Goal: Find specific page/section: Find specific page/section

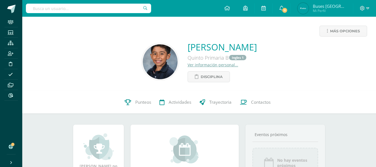
click at [113, 11] on input "text" at bounding box center [88, 8] width 125 height 9
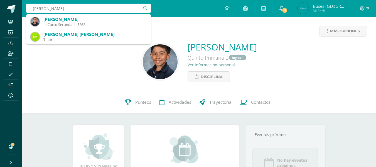
type input "santiago cruz"
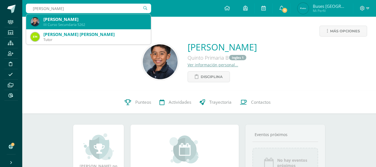
click at [61, 19] on div "[PERSON_NAME]" at bounding box center [94, 19] width 103 height 6
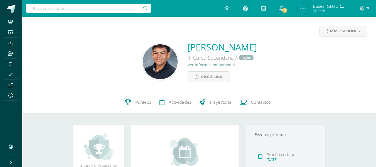
click at [190, 53] on div "III Curso Secundaria A Ingles" at bounding box center [222, 57] width 69 height 9
click at [192, 49] on link "[PERSON_NAME]" at bounding box center [222, 47] width 69 height 12
drag, startPoint x: 174, startPoint y: 44, endPoint x: 263, endPoint y: 56, distance: 89.6
click at [263, 56] on div "Santiago Cruz Paredes III Curso Secundaria A Ingles Ver información personal...…" at bounding box center [199, 61] width 345 height 41
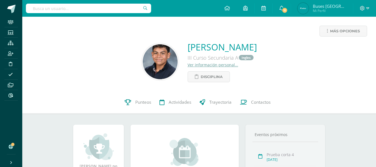
copy div "Santiago Cruz Paredes III Curso Secundaria A"
